Goal: Information Seeking & Learning: Learn about a topic

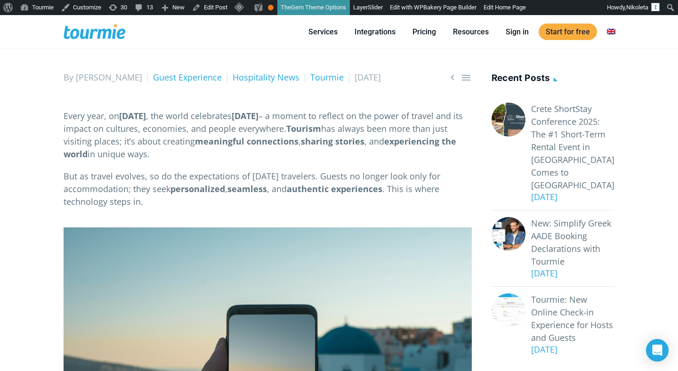
scroll to position [102, 0]
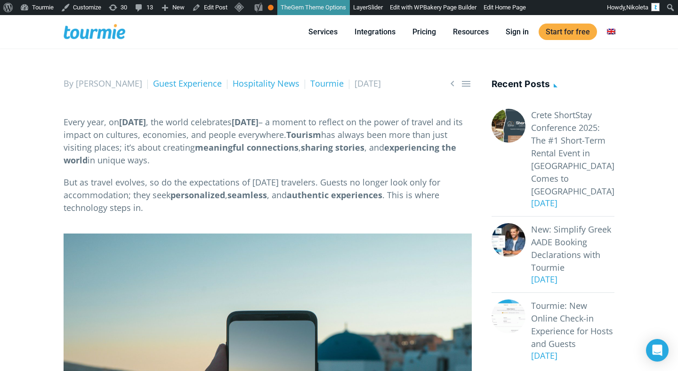
drag, startPoint x: 63, startPoint y: 134, endPoint x: 55, endPoint y: 107, distance: 27.4
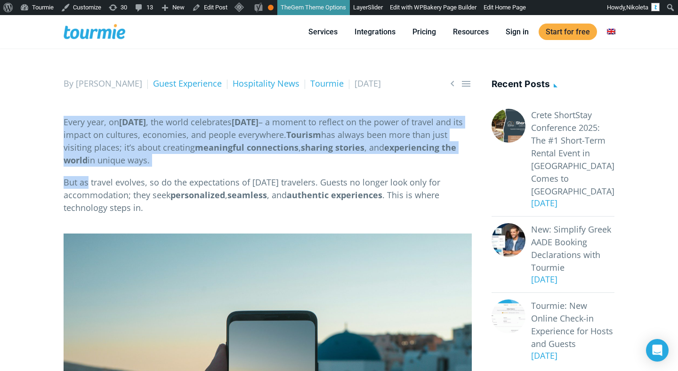
drag, startPoint x: 66, startPoint y: 112, endPoint x: 88, endPoint y: 197, distance: 87.5
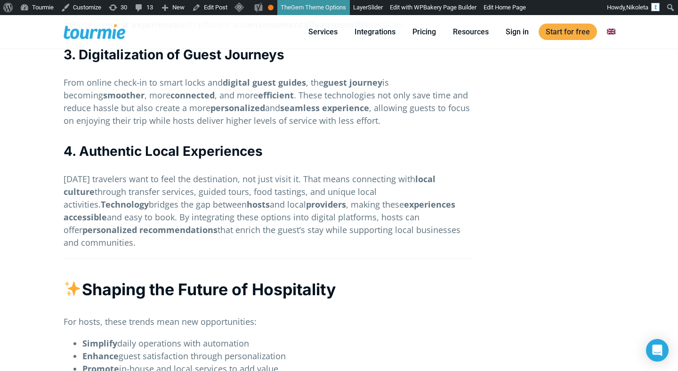
scroll to position [1004, 0]
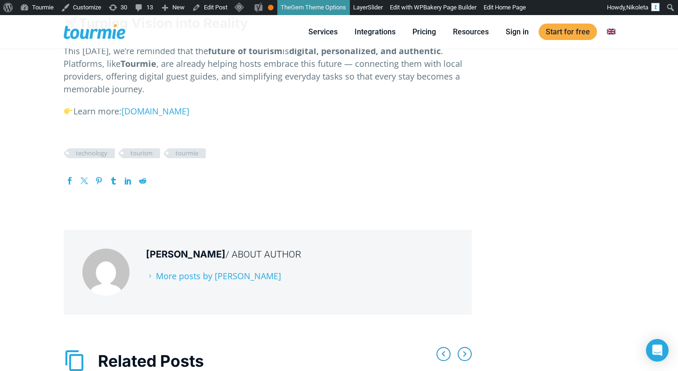
scroll to position [1253, 0]
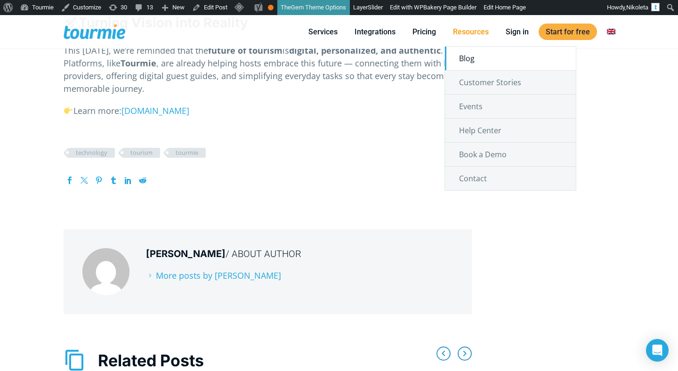
click at [469, 61] on link "Blog" at bounding box center [510, 59] width 131 height 24
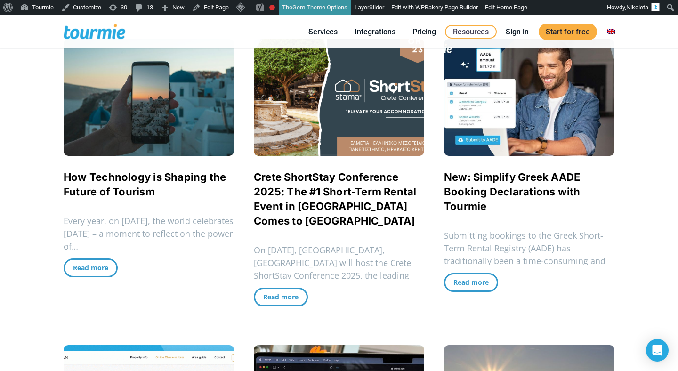
scroll to position [226, 0]
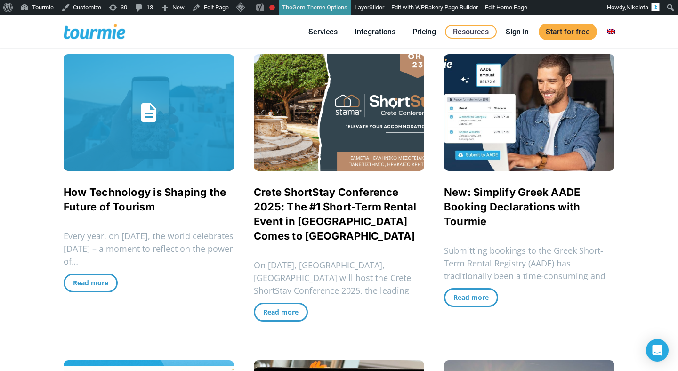
click at [133, 195] on link "How Technology is Shaping the Future of Tourism" at bounding box center [145, 199] width 163 height 27
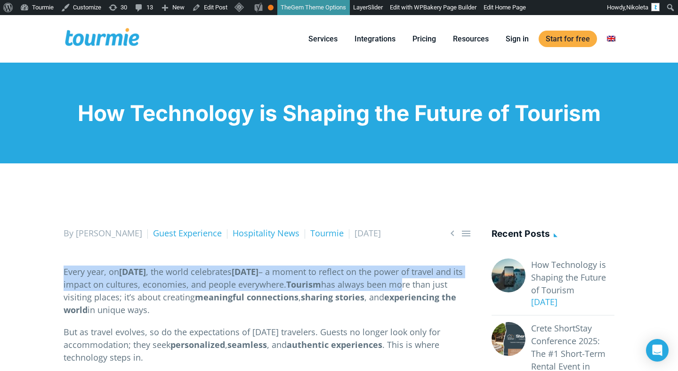
drag, startPoint x: 65, startPoint y: 274, endPoint x: 109, endPoint y: 335, distance: 75.6
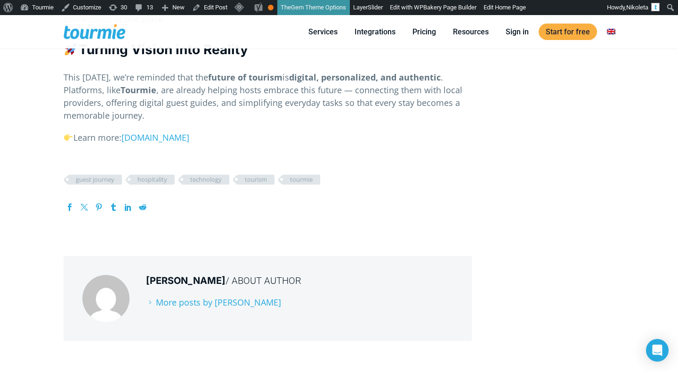
scroll to position [1227, 0]
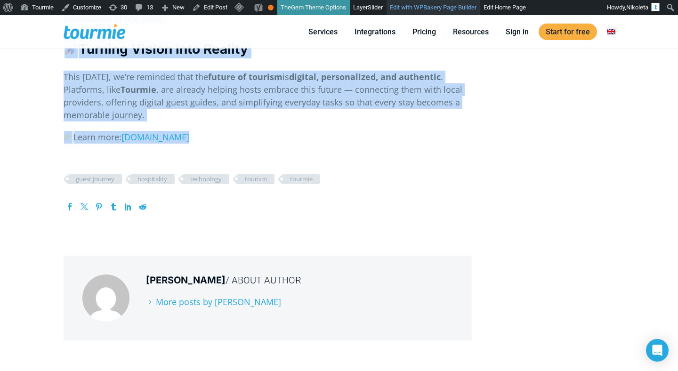
copy article "Lorem ipsu, do Sitametco 43ad , eli seddo eiusmodtem Incid Utlabor Etd – m aliq…"
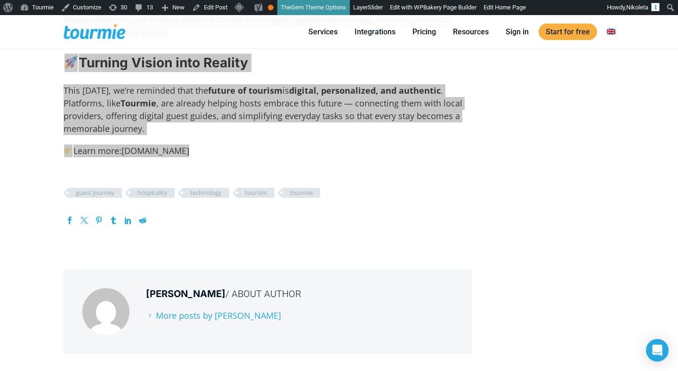
scroll to position [1206, 0]
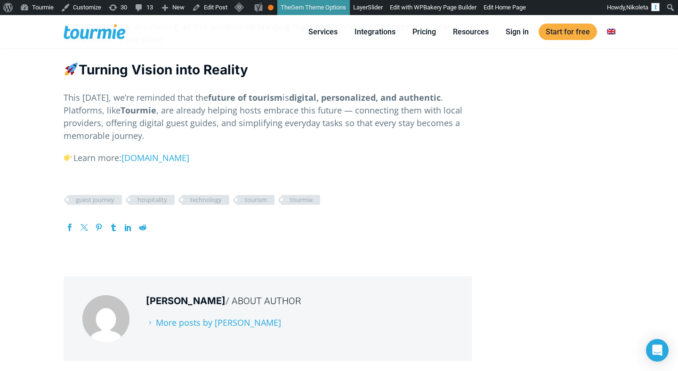
click at [184, 164] on p "Learn more: [DOMAIN_NAME]" at bounding box center [268, 158] width 408 height 13
drag, startPoint x: 191, startPoint y: 164, endPoint x: 141, endPoint y: 89, distance: 90.4
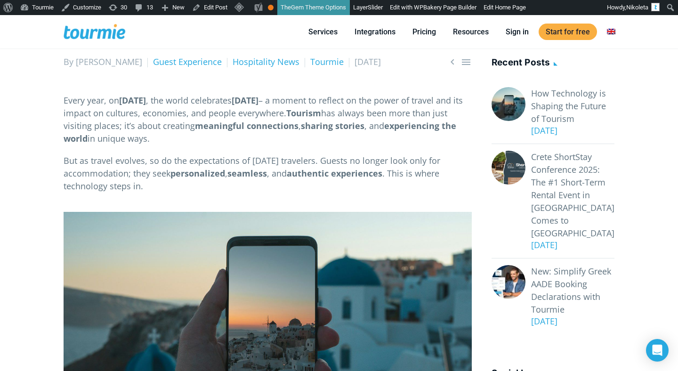
scroll to position [0, 0]
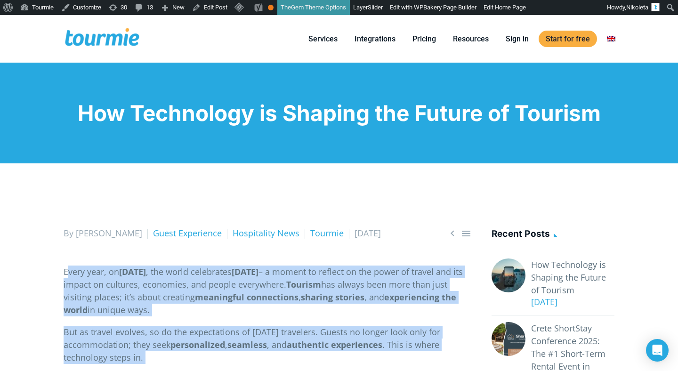
click at [68, 283] on p "Every year, on [DATE] , the world celebrates [DATE] – a moment to reflect on th…" at bounding box center [268, 291] width 408 height 51
click at [64, 284] on p "Every year, on [DATE] , the world celebrates [DATE] – a moment to reflect on th…" at bounding box center [268, 291] width 408 height 51
copy article "Lorem ipsu, do Sitametco 43ad , eli seddo eiusmodtem Incid Utlabor Etd – m aliq…"
